Goal: Information Seeking & Learning: Check status

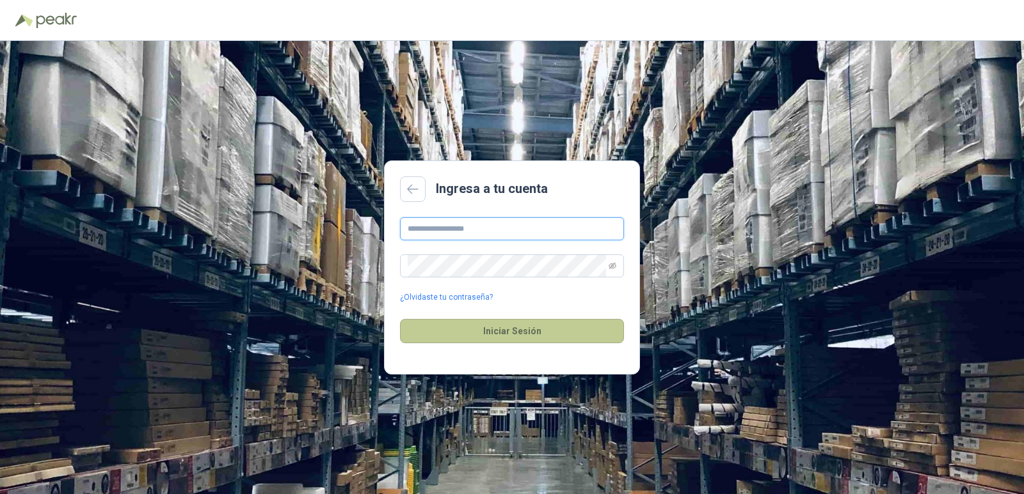
type input "**********"
click at [503, 324] on button "Iniciar Sesión" at bounding box center [512, 331] width 224 height 24
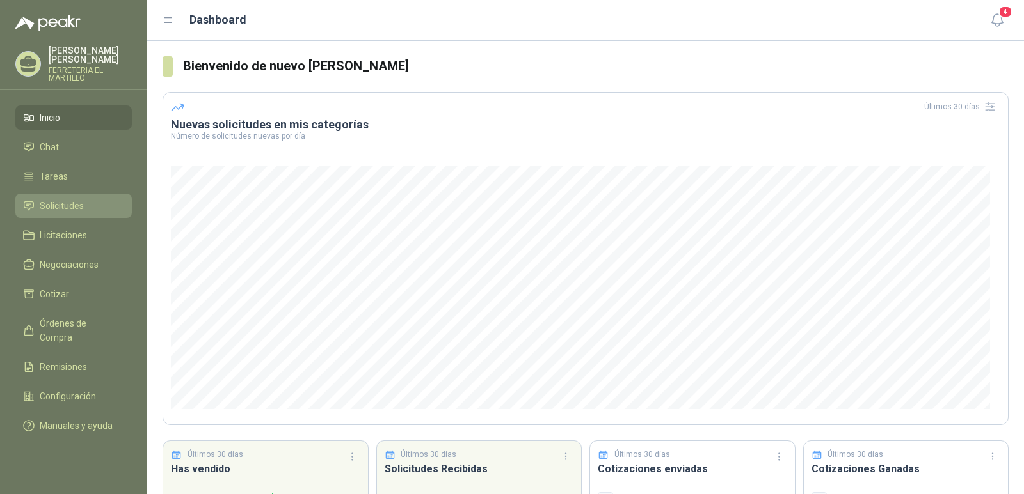
click at [73, 210] on span "Solicitudes" at bounding box center [62, 206] width 44 height 14
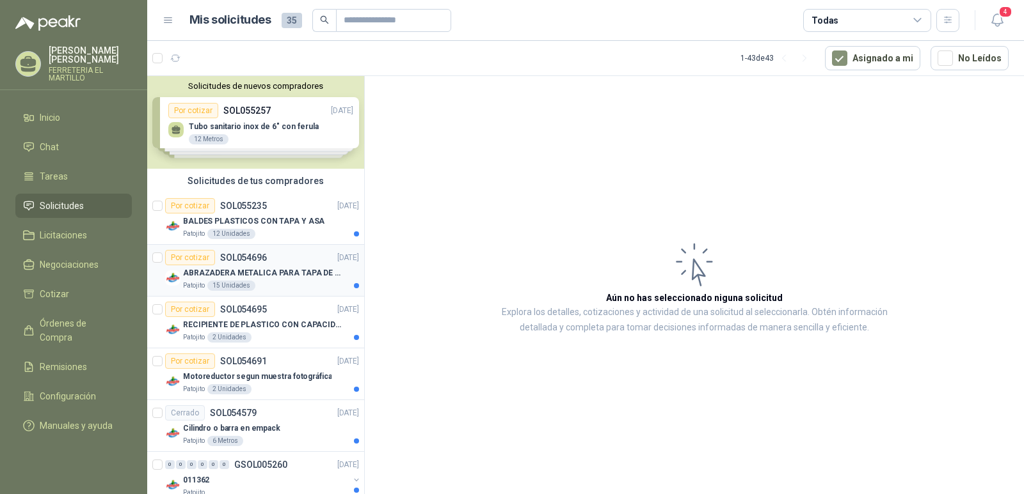
click at [292, 266] on div "ABRAZADERA METALICA PARA TAPA DE TAMBOR DE PLASTICO DE 50 LT" at bounding box center [271, 272] width 176 height 15
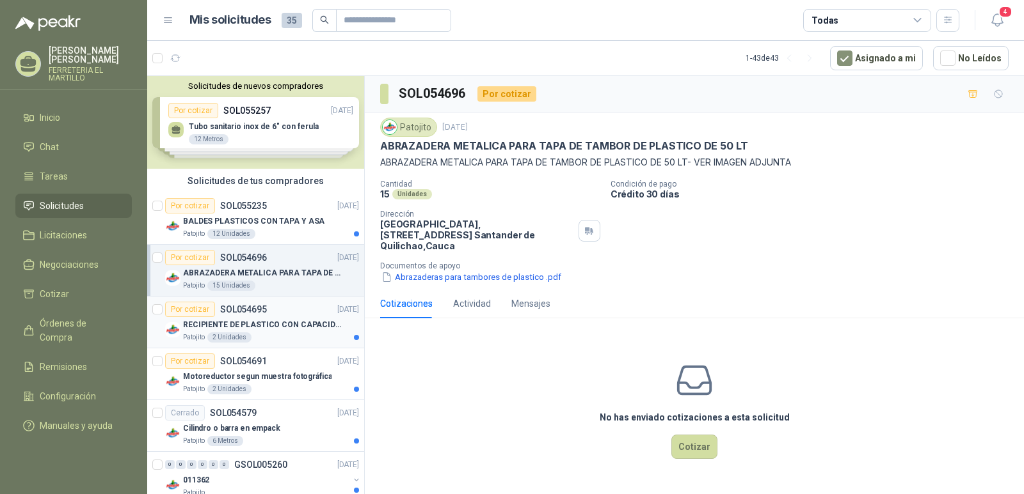
click at [296, 324] on p "RECIPIENTE DE PLASTICO CON CAPACIDAD DE 1.8 LT PARA LA EXTRACCIÓN MANUAL DE LIQ…" at bounding box center [262, 325] width 159 height 12
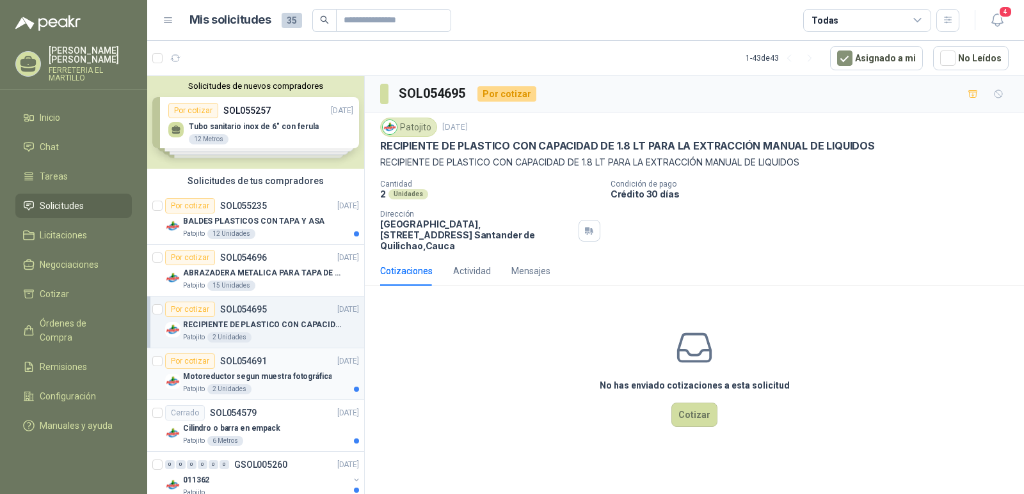
click at [302, 366] on div "Por cotizar SOL054691 [DATE]" at bounding box center [262, 361] width 194 height 15
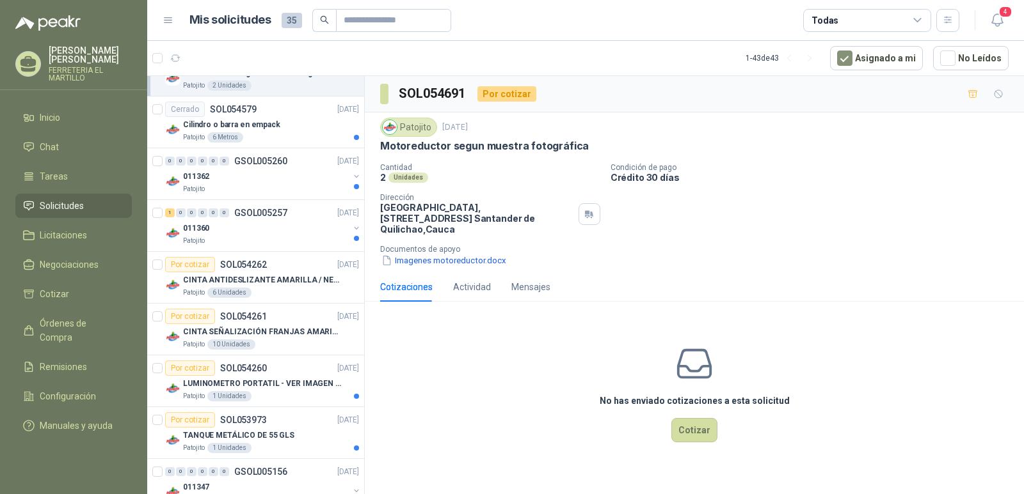
scroll to position [322, 0]
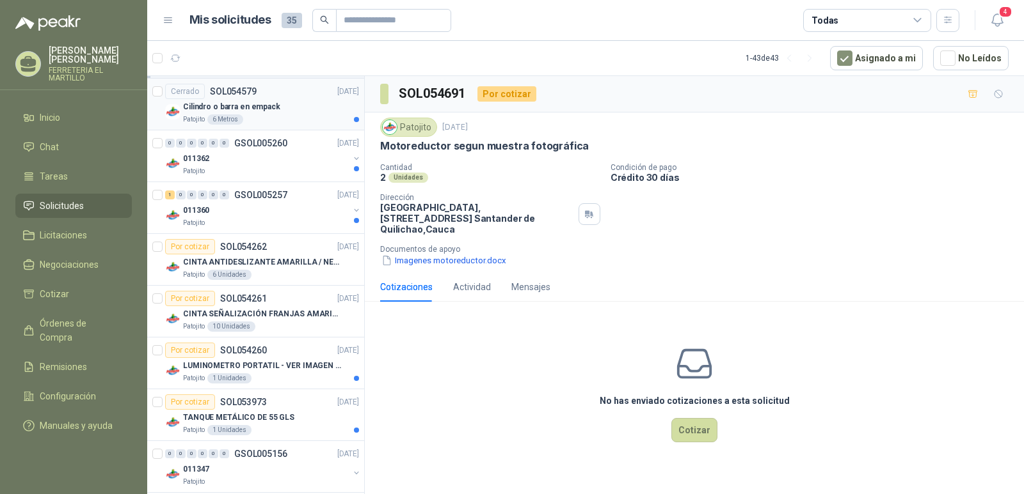
click at [294, 104] on div "Cilindro o barra en empack" at bounding box center [271, 106] width 176 height 15
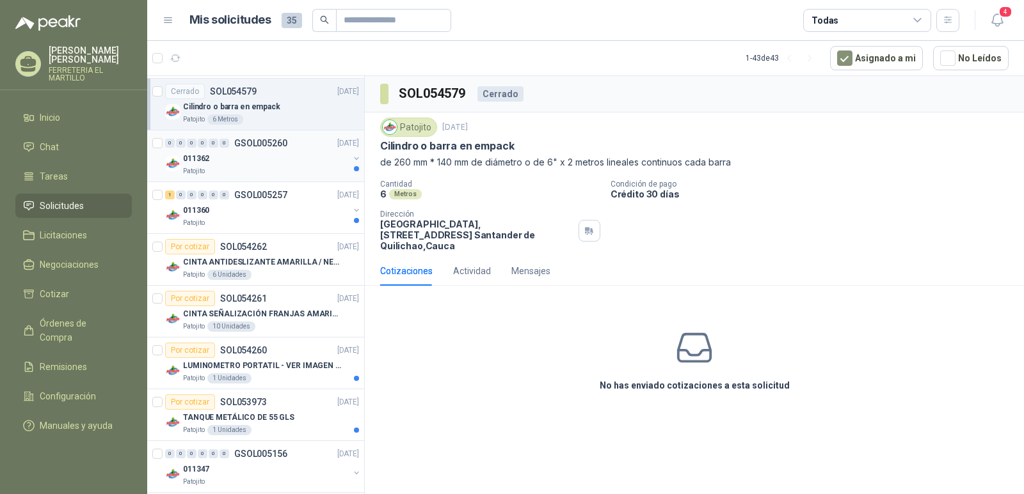
click at [276, 148] on p "GSOL005260" at bounding box center [260, 143] width 53 height 9
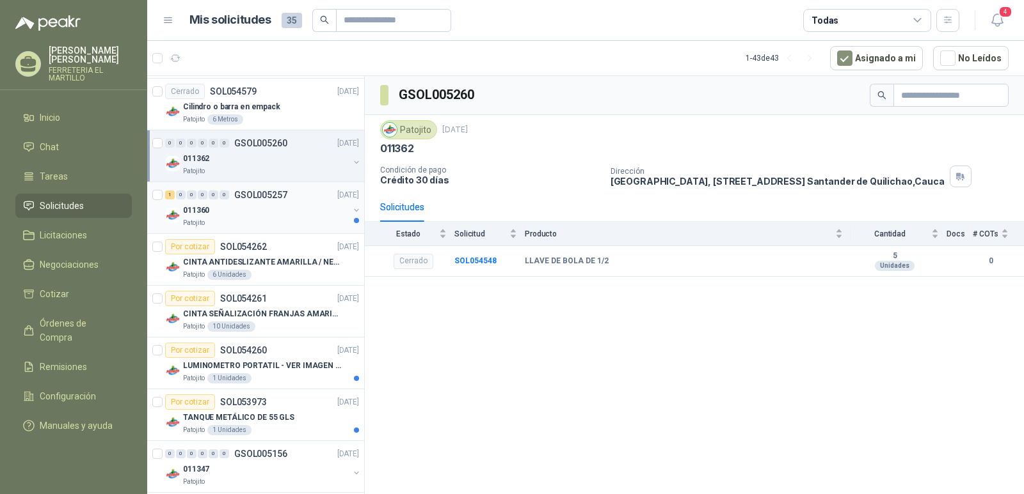
click at [292, 208] on div "011360" at bounding box center [266, 210] width 166 height 15
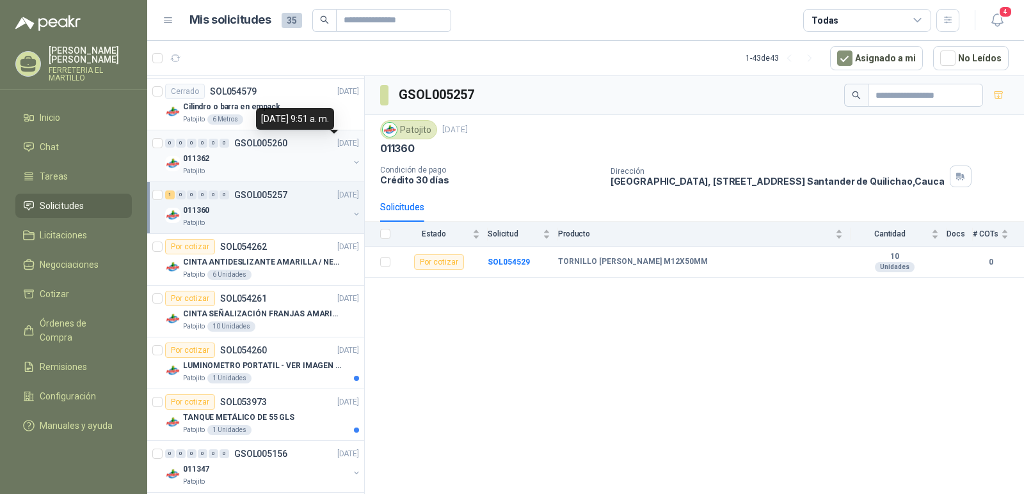
click at [287, 163] on div "011362" at bounding box center [266, 158] width 166 height 15
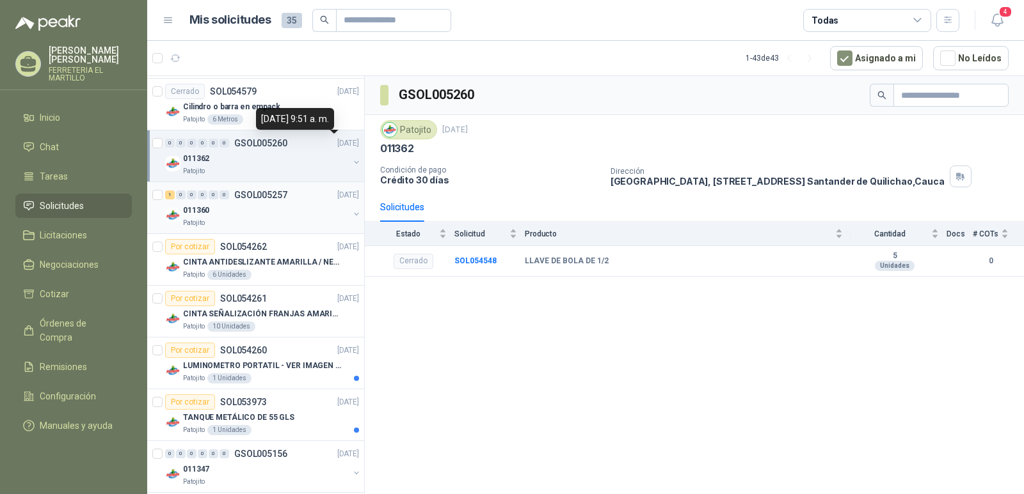
click at [271, 217] on div "011360" at bounding box center [266, 210] width 166 height 15
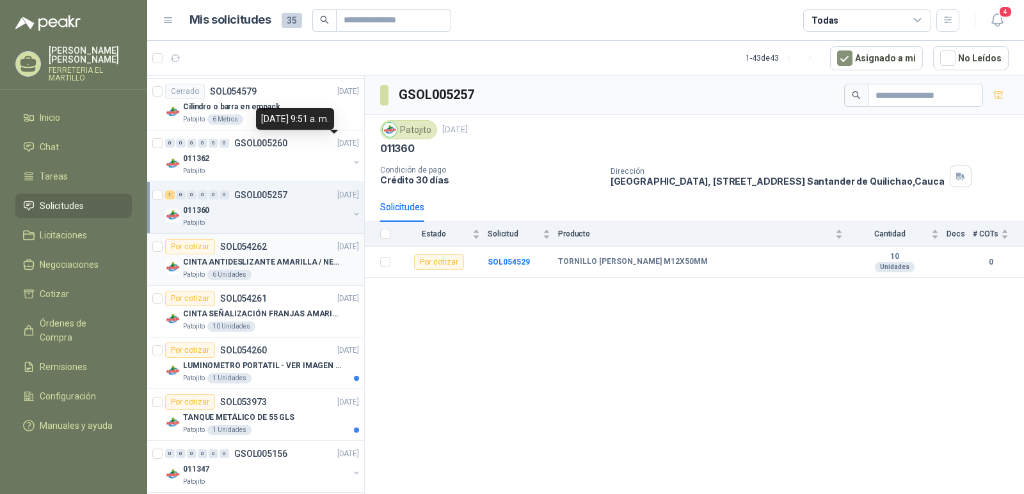
click at [301, 264] on p "CINTA ANTIDESLIZANTE AMARILLA / NEGRA" at bounding box center [262, 263] width 159 height 12
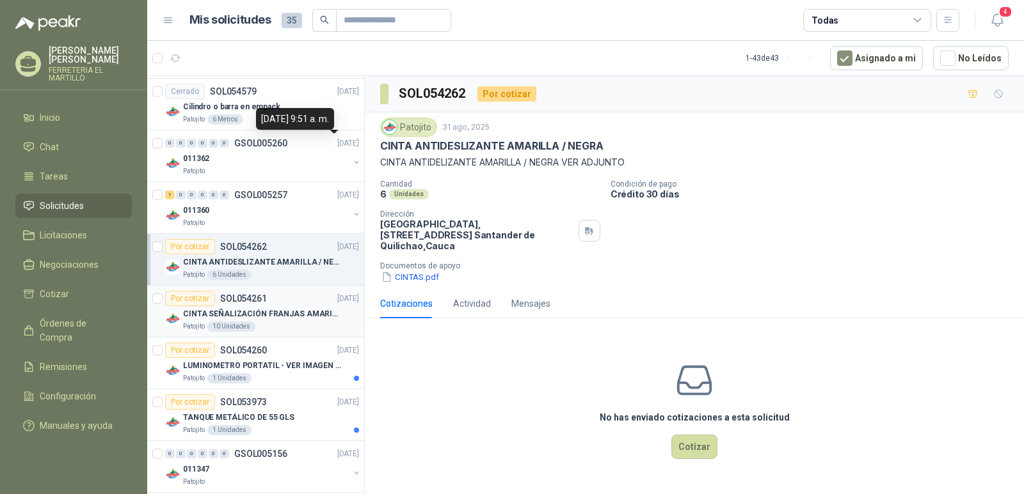
click at [297, 310] on p "CINTA SEÑALIZACIÓN FRANJAS AMARILLAS NEGRA" at bounding box center [262, 314] width 159 height 12
click at [295, 262] on p "CINTA ANTIDESLIZANTE AMARILLA / NEGRA" at bounding box center [262, 263] width 159 height 12
click at [407, 271] on button "CINTAS.pdf" at bounding box center [410, 277] width 60 height 13
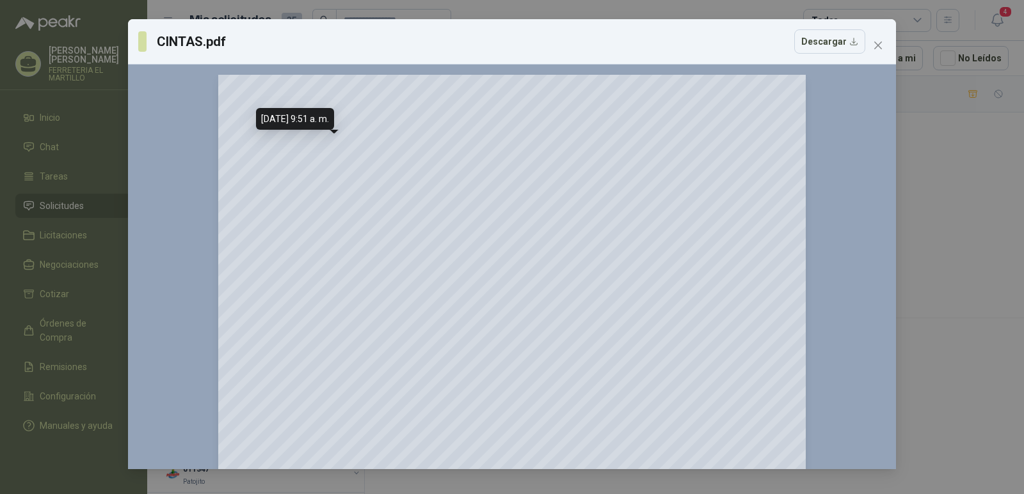
click at [883, 42] on span "Close" at bounding box center [877, 45] width 20 height 10
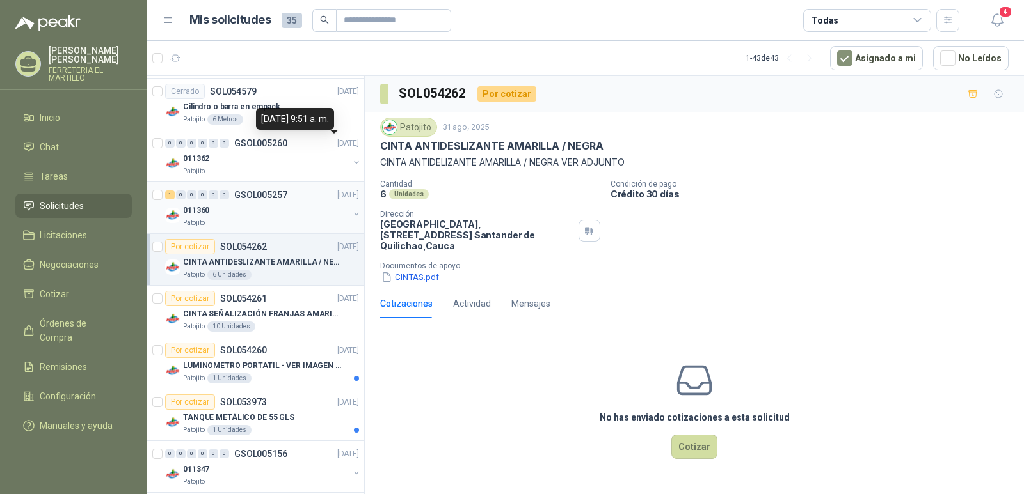
click at [249, 204] on div "011360" at bounding box center [266, 210] width 166 height 15
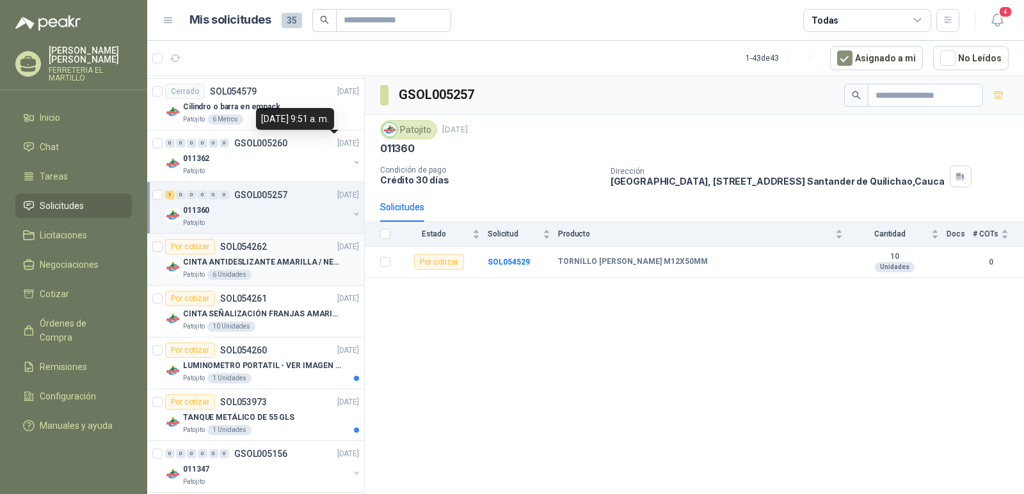
click at [287, 250] on div "Por cotizar SOL054262 [DATE]" at bounding box center [262, 246] width 194 height 15
